Goal: Check status: Check status

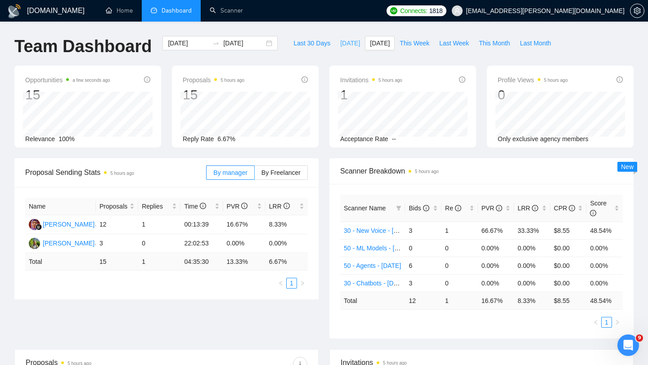
click at [350, 44] on span "[DATE]" at bounding box center [350, 43] width 20 height 10
type input "[DATE]"
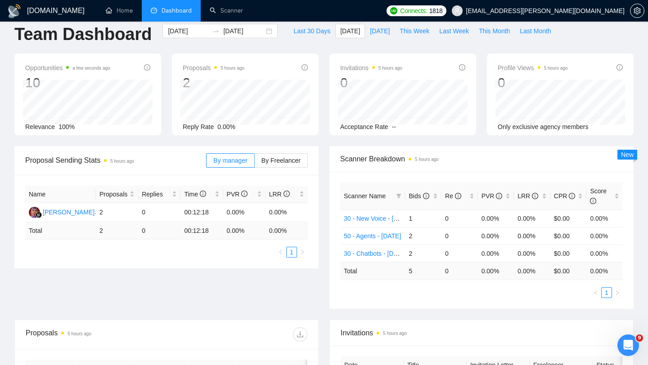
scroll to position [13, 0]
click at [381, 232] on link "50 - Agents - [DATE]" at bounding box center [372, 235] width 57 height 7
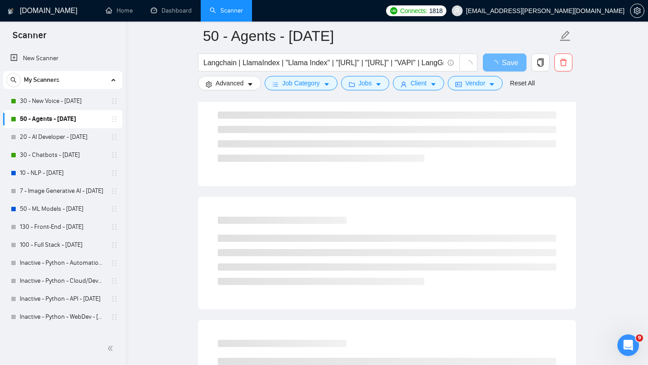
scroll to position [485, 0]
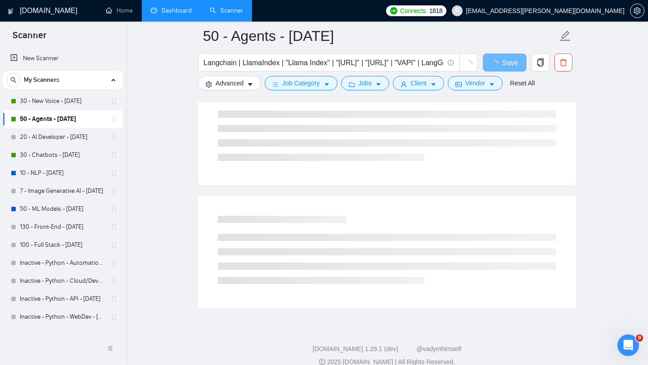
click at [164, 10] on link "Dashboard" at bounding box center [171, 11] width 41 height 8
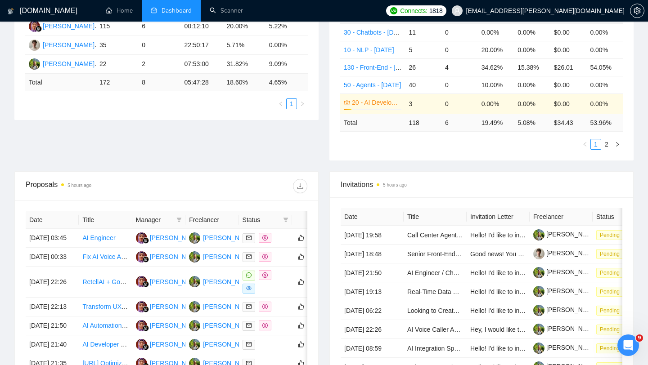
scroll to position [237, 0]
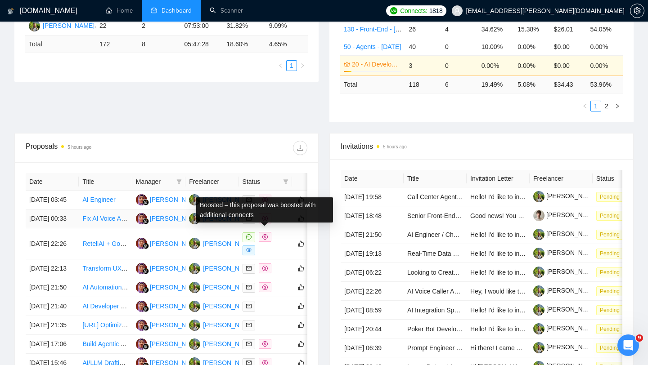
click at [268, 224] on span at bounding box center [265, 219] width 13 height 10
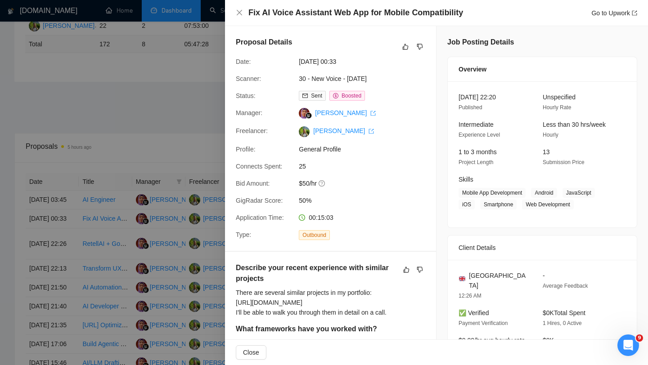
click at [134, 124] on div at bounding box center [324, 182] width 648 height 365
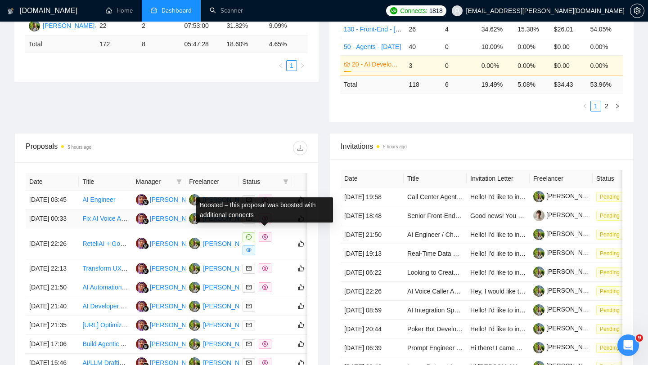
click at [266, 221] on icon "dollar" at bounding box center [264, 218] width 5 height 5
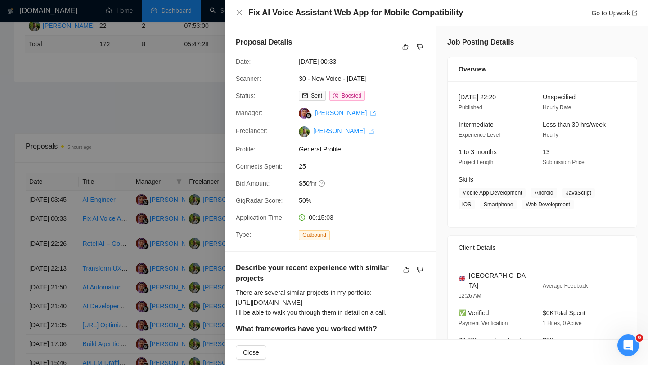
click at [199, 151] on div at bounding box center [324, 182] width 648 height 365
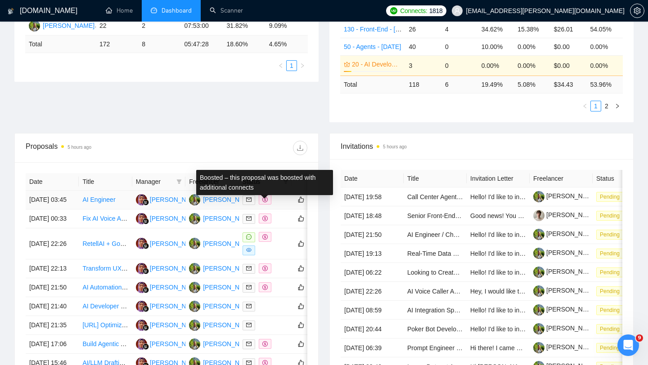
click at [262, 202] on icon "dollar" at bounding box center [264, 199] width 5 height 5
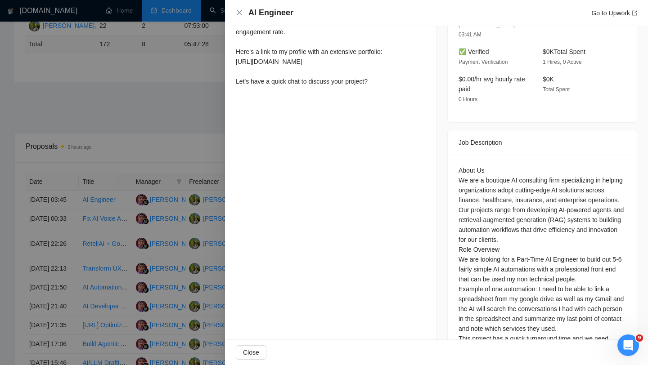
scroll to position [345, 0]
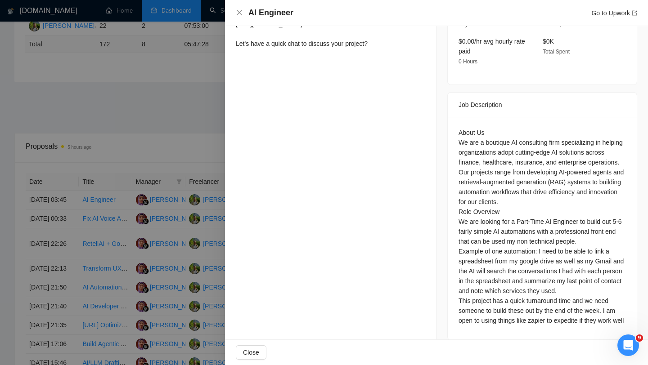
click at [123, 125] on div at bounding box center [324, 182] width 648 height 365
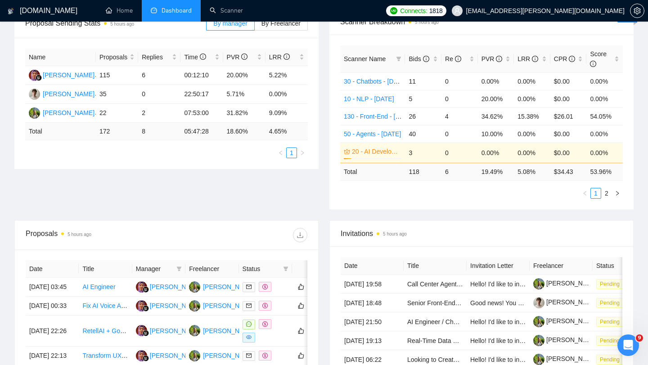
scroll to position [0, 0]
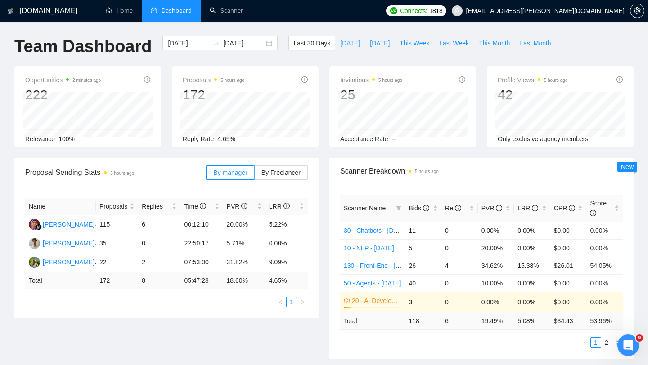
click at [341, 43] on span "[DATE]" at bounding box center [350, 43] width 20 height 10
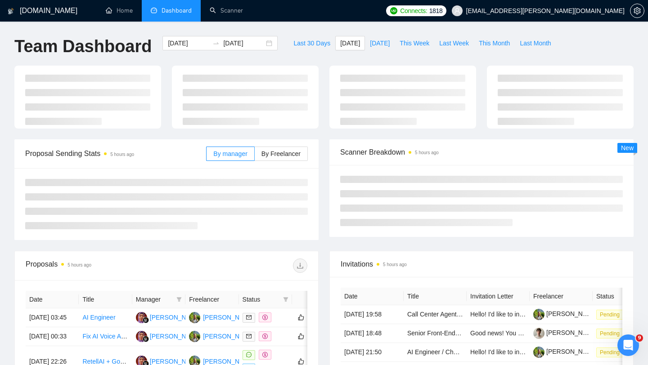
type input "[DATE]"
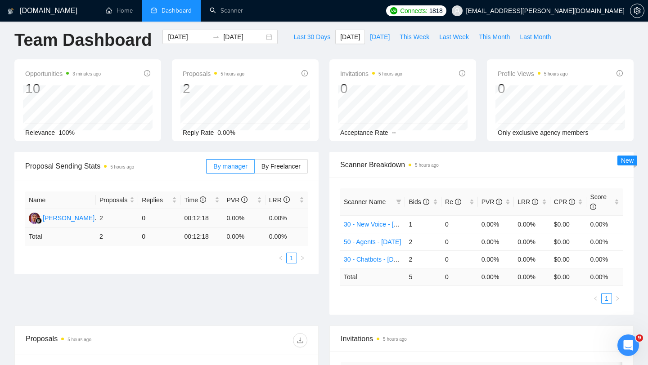
scroll to position [8, 0]
